Goal: Transaction & Acquisition: Purchase product/service

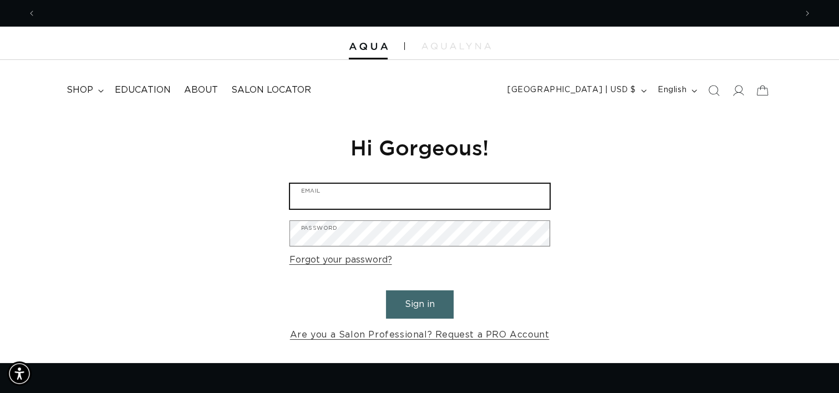
type input "thehairco1117@icloud.com"
click at [450, 200] on input "thehairco1117@icloud.com" at bounding box center [419, 196] width 259 height 25
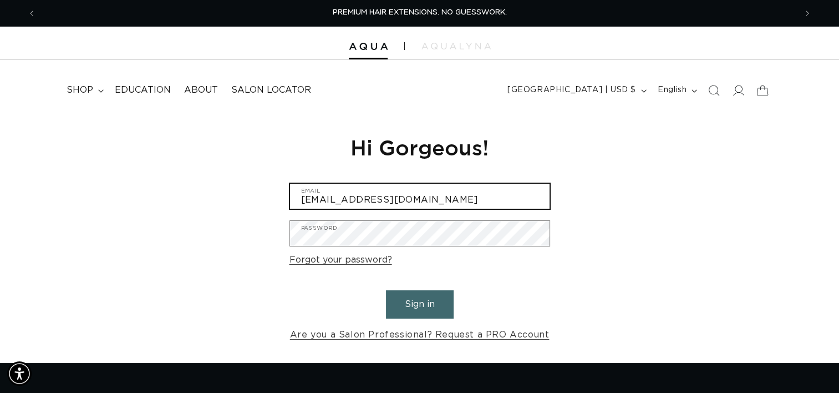
scroll to position [0, 760]
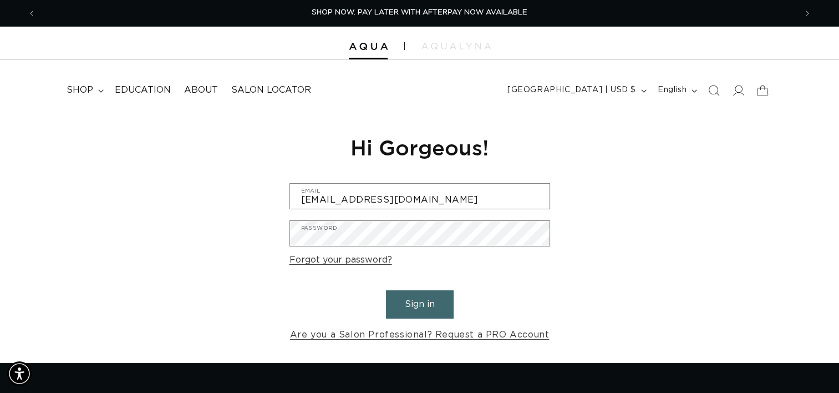
click at [411, 306] on button "Sign in" at bounding box center [420, 304] width 68 height 28
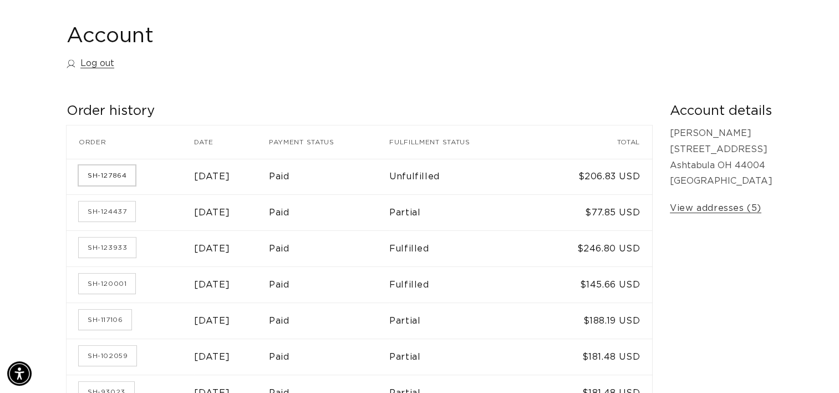
click at [119, 177] on link "SH-127864" at bounding box center [107, 175] width 57 height 20
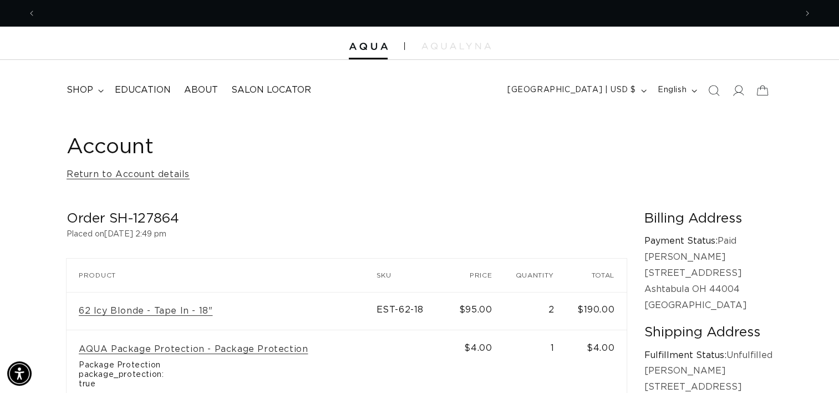
scroll to position [0, 1520]
click at [91, 94] on span "shop" at bounding box center [80, 90] width 27 height 12
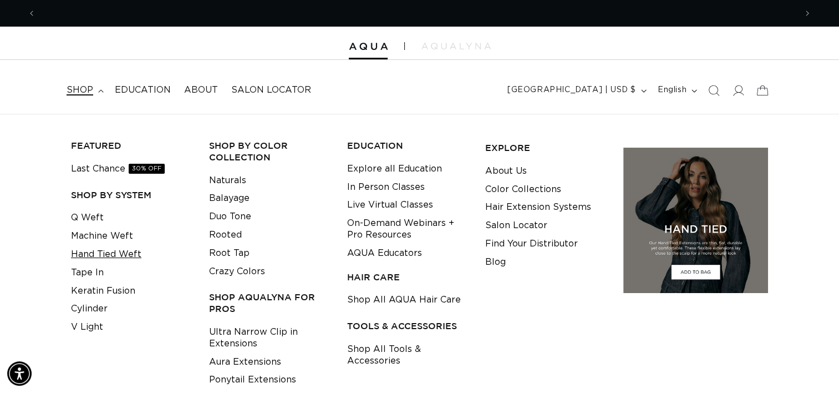
scroll to position [0, 760]
click at [91, 274] on link "Tape In" at bounding box center [87, 272] width 33 height 18
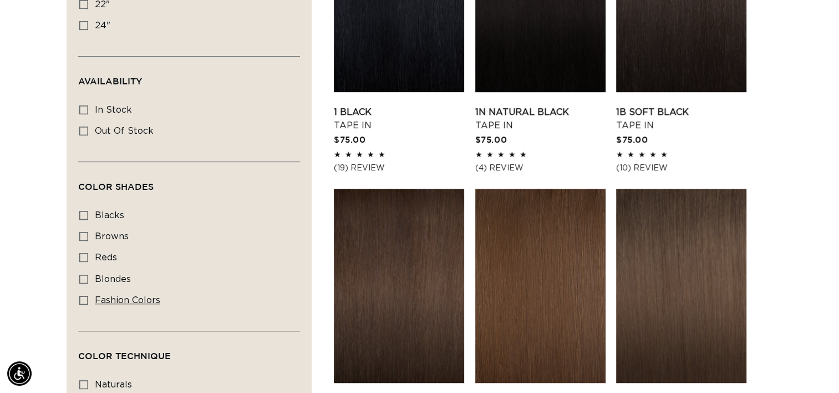
scroll to position [0, 760]
click at [81, 297] on icon at bounding box center [83, 300] width 9 height 9
click at [81, 297] on input "fashion colors fashion colors (8 products)" at bounding box center [83, 300] width 9 height 9
checkbox input "true"
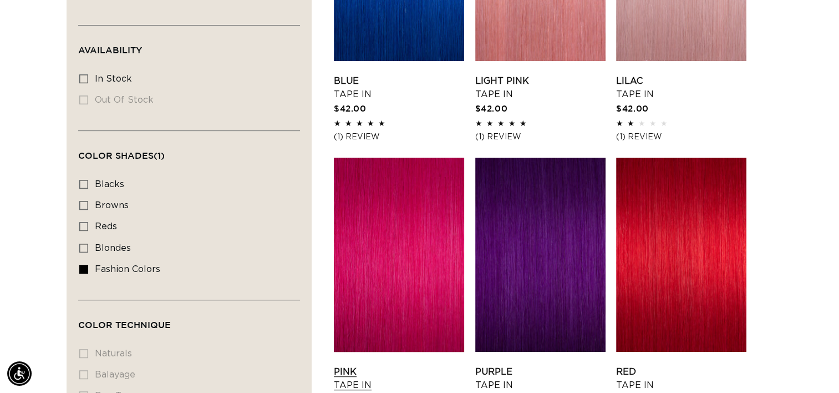
scroll to position [610, 0]
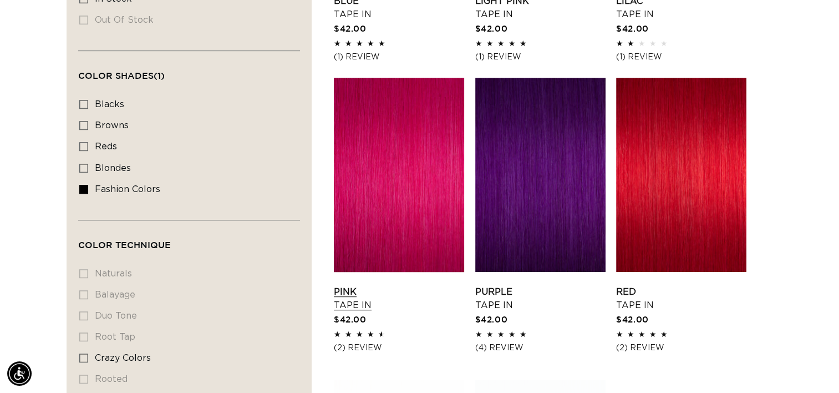
click at [399, 285] on link "Pink Tape In" at bounding box center [399, 298] width 130 height 27
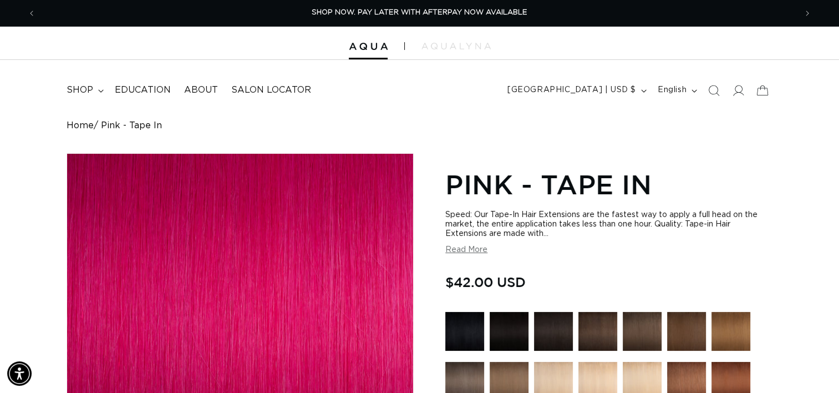
click at [464, 253] on button "Read More" at bounding box center [466, 249] width 42 height 9
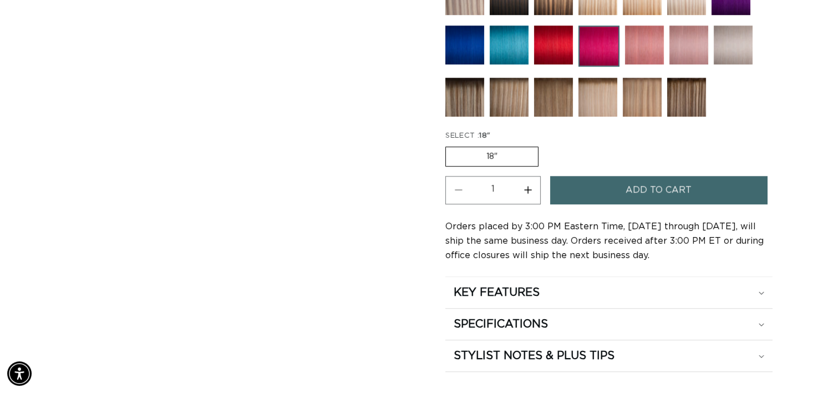
scroll to position [832, 0]
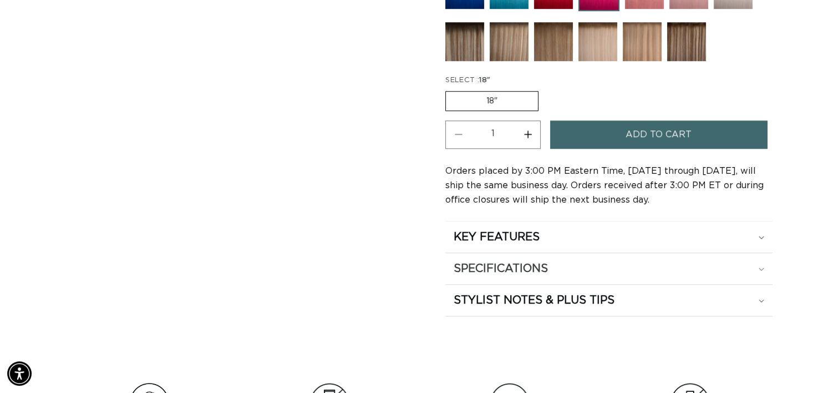
click at [534, 261] on h2 "SPECIFICATIONS" at bounding box center [501, 268] width 94 height 14
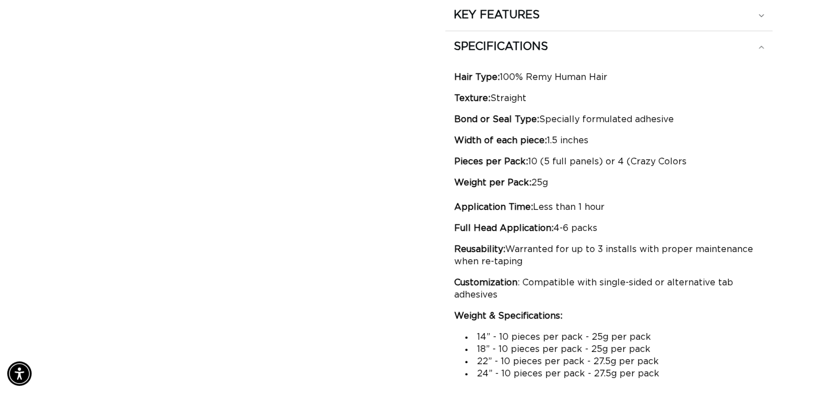
scroll to position [0, 760]
click at [546, 156] on p "Pieces per Pack: 10 (5 full panels) or 4 (Crazy Colors" at bounding box center [608, 161] width 309 height 12
drag, startPoint x: 613, startPoint y: 155, endPoint x: 634, endPoint y: 155, distance: 21.6
click at [634, 155] on p "Pieces per Pack: 10 (5 full panels) or 4 (Crazy Colors" at bounding box center [608, 161] width 309 height 12
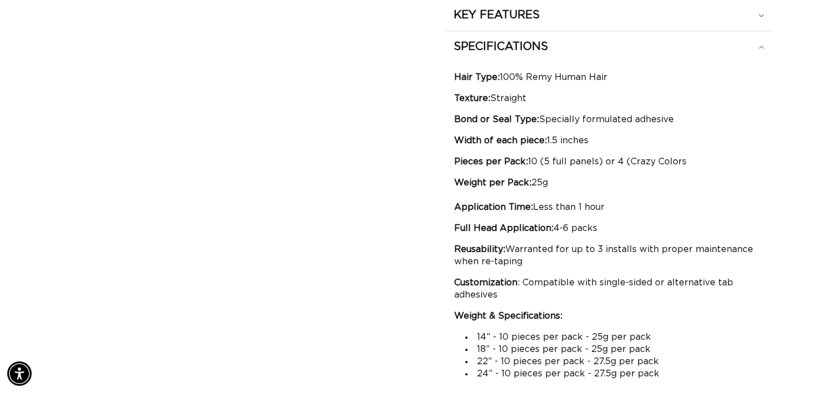
drag, startPoint x: 634, startPoint y: 155, endPoint x: 632, endPoint y: 164, distance: 9.1
click at [632, 164] on div "Hair Type: 100% Remy Human Hair Texture: Straight Bond or Seal Type: Specially …" at bounding box center [608, 225] width 309 height 308
drag, startPoint x: 638, startPoint y: 157, endPoint x: 683, endPoint y: 152, distance: 45.1
click at [683, 155] on p "Pieces per Pack: 10 (5 full panels) or 4 (Crazy Colors" at bounding box center [608, 161] width 309 height 12
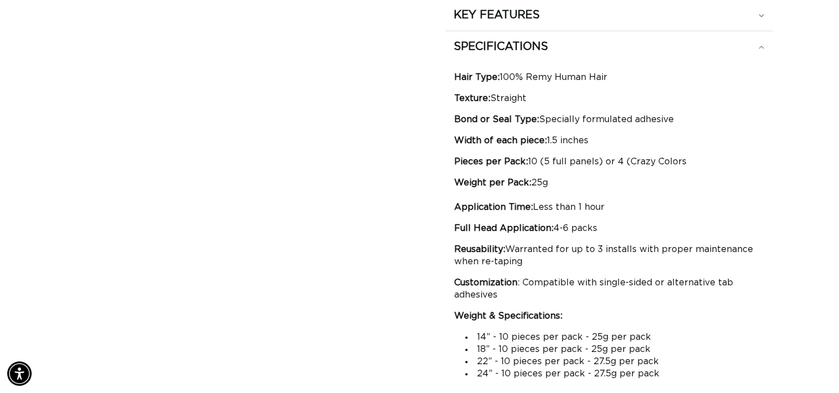
drag, startPoint x: 683, startPoint y: 152, endPoint x: 669, endPoint y: 163, distance: 17.4
click at [669, 163] on div "Hair Type: 100% Remy Human Hair Texture: Straight Bond or Seal Type: Specially …" at bounding box center [608, 225] width 309 height 308
click at [623, 186] on p "Weight per Pack: 25g Application Time: Less than 1 hour" at bounding box center [608, 194] width 309 height 37
